Goal: Task Accomplishment & Management: Complete application form

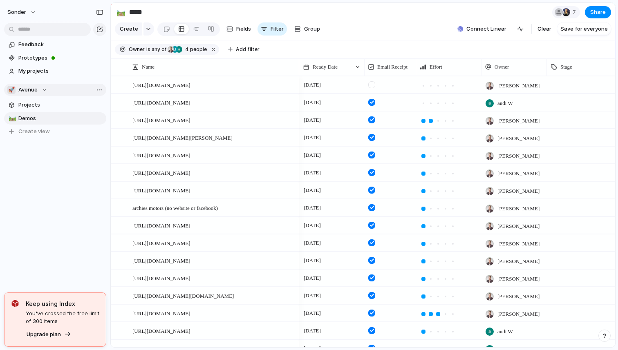
click at [47, 90] on button "🚀 Avenue" at bounding box center [55, 90] width 102 height 12
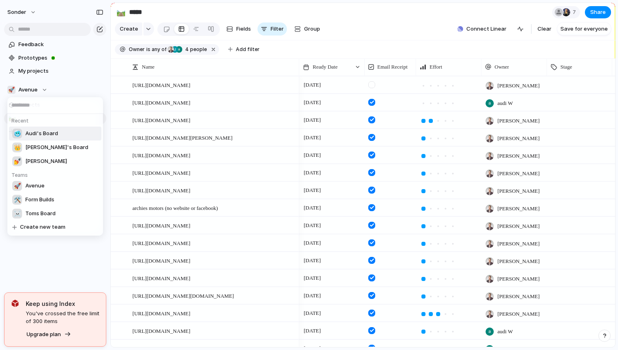
click at [43, 139] on li "🥶 Audi's Board" at bounding box center [55, 134] width 92 height 14
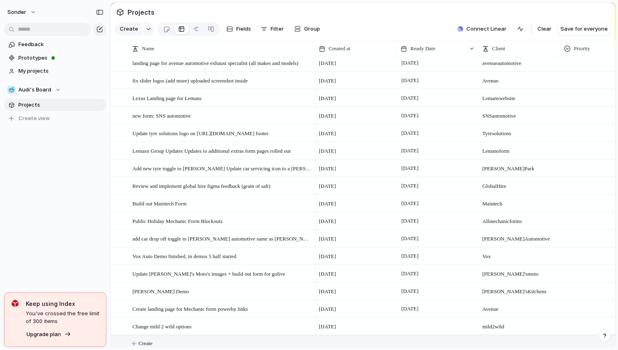
scroll to position [1758, 0]
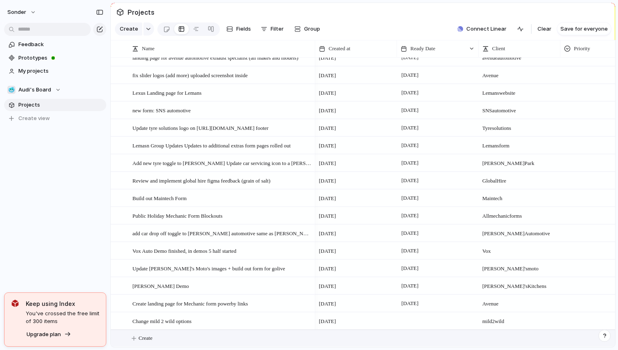
click at [179, 339] on button "Create" at bounding box center [373, 338] width 509 height 17
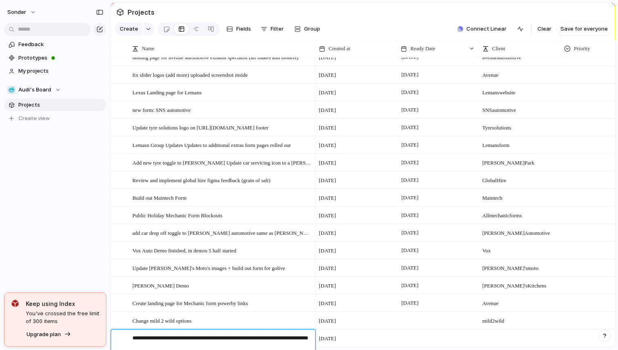
type textarea "**********"
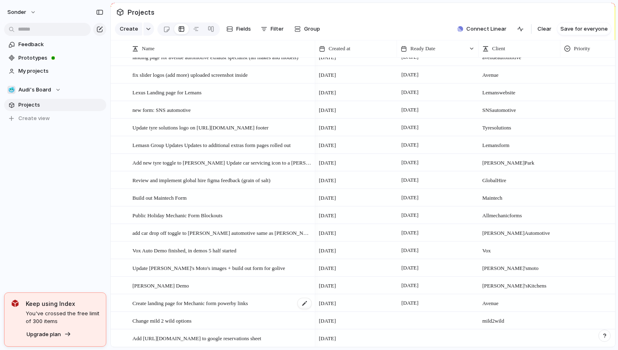
scroll to position [1776, 0]
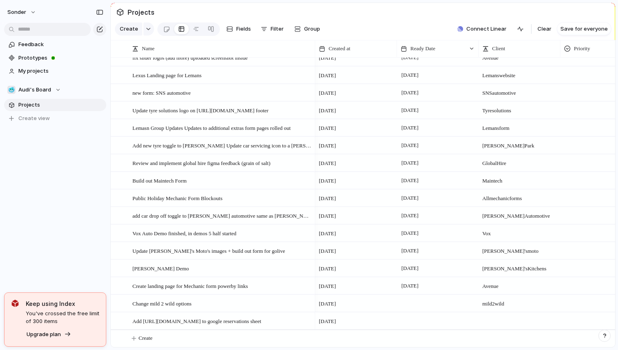
click at [415, 323] on div at bounding box center [438, 321] width 82 height 17
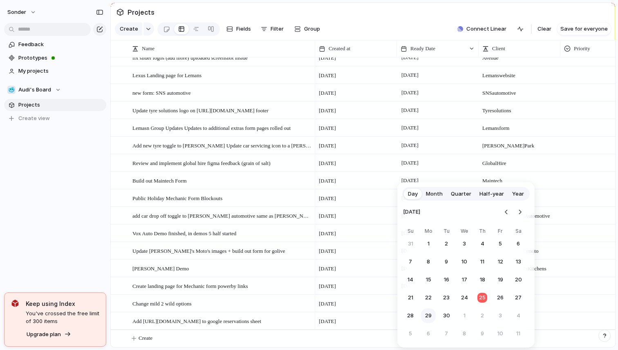
click at [428, 319] on button "29" at bounding box center [428, 316] width 15 height 15
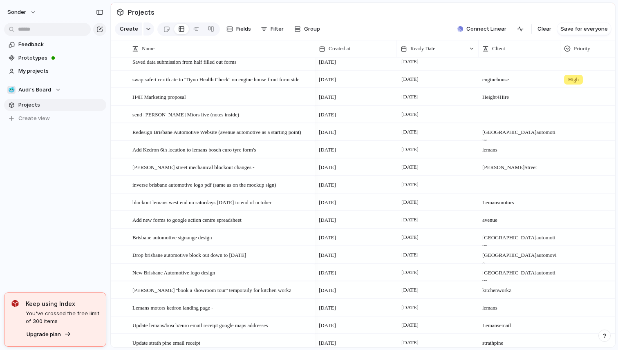
scroll to position [0, 0]
